Goal: Entertainment & Leisure: Consume media (video, audio)

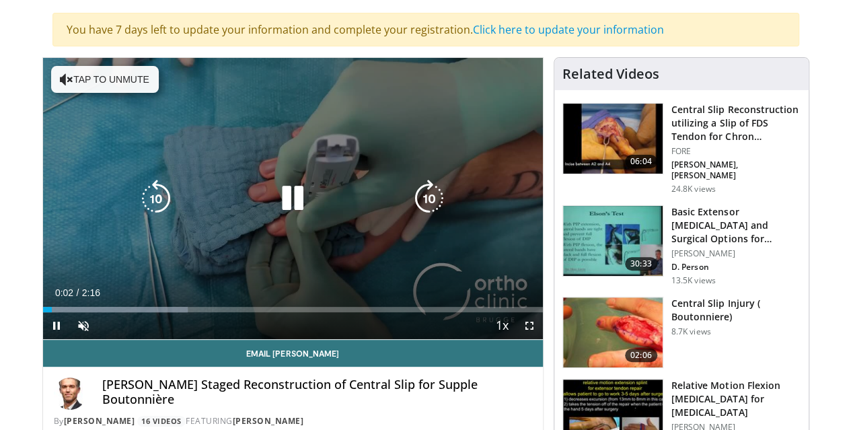
scroll to position [91, 0]
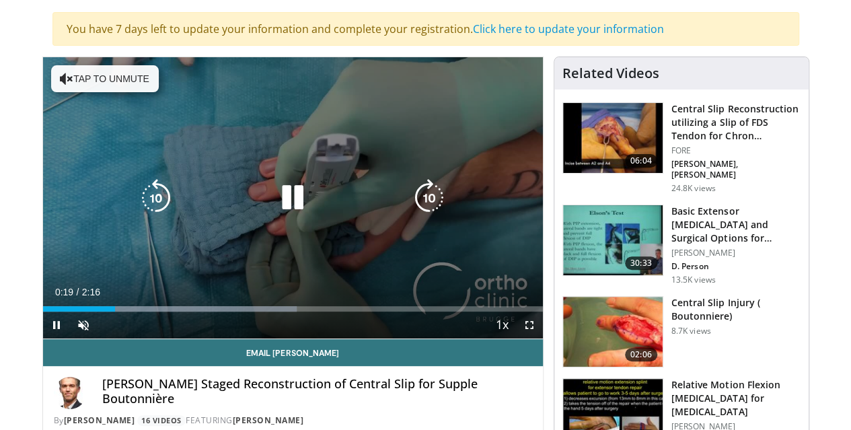
click at [274, 217] on icon "Video Player" at bounding box center [293, 198] width 38 height 38
click at [274, 213] on icon "Video Player" at bounding box center [293, 198] width 38 height 38
click at [276, 205] on icon "Video Player" at bounding box center [293, 198] width 38 height 38
click at [340, 253] on div "10 seconds Tap to unmute" at bounding box center [293, 197] width 500 height 281
